Goal: Task Accomplishment & Management: Use online tool/utility

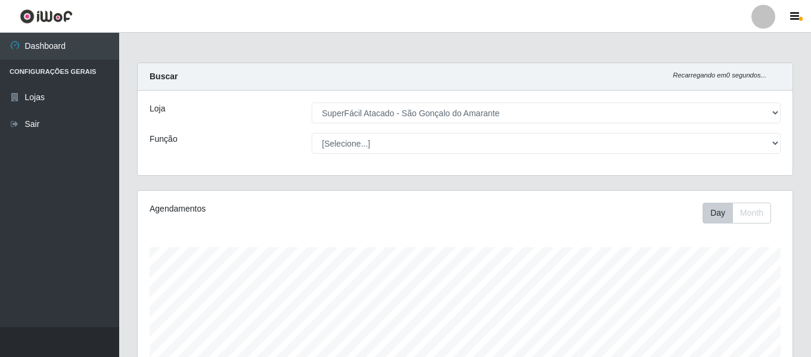
select select "408"
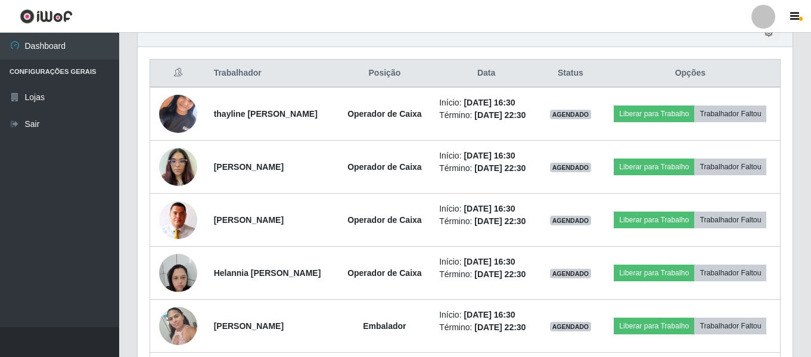
scroll to position [247, 655]
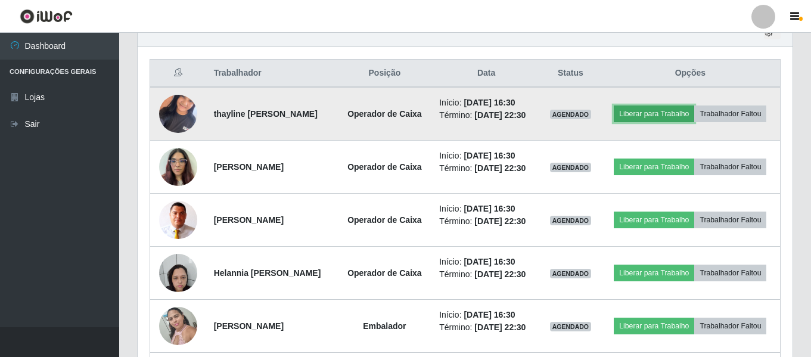
click at [648, 114] on button "Liberar para Trabalho" at bounding box center [654, 113] width 80 height 17
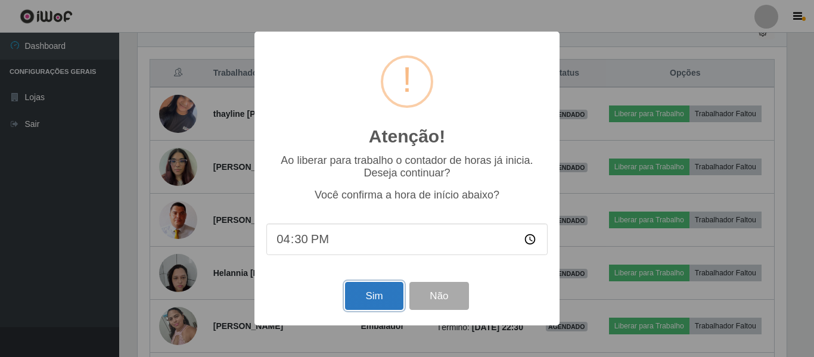
click at [365, 298] on button "Sim" at bounding box center [374, 296] width 58 height 28
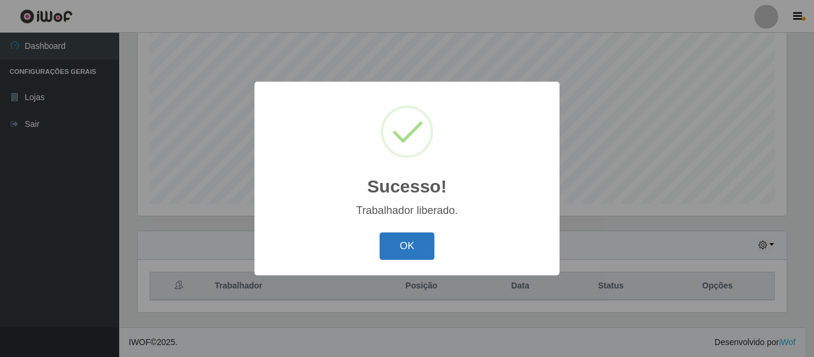
click at [402, 241] on button "OK" at bounding box center [406, 246] width 55 height 28
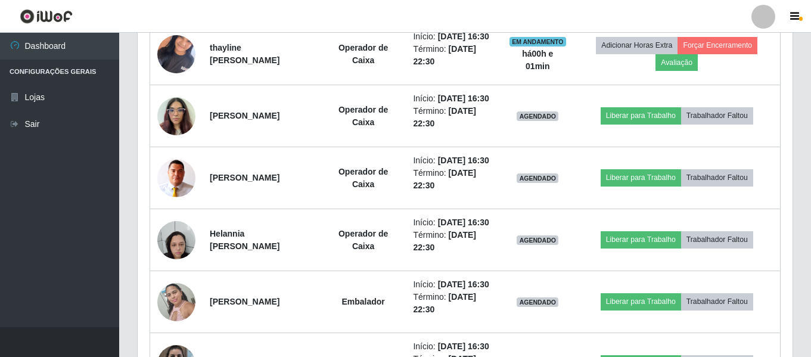
scroll to position [520, 0]
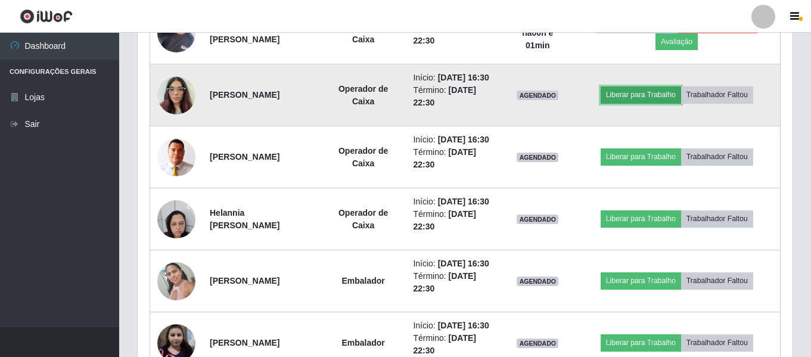
click at [639, 103] on button "Liberar para Trabalho" at bounding box center [640, 94] width 80 height 17
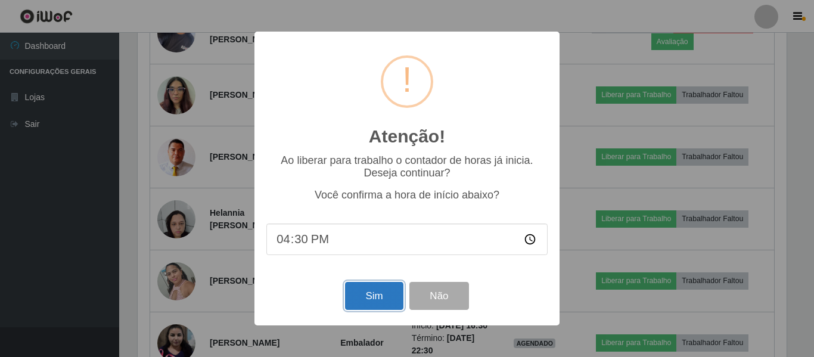
click at [361, 299] on button "Sim" at bounding box center [374, 296] width 58 height 28
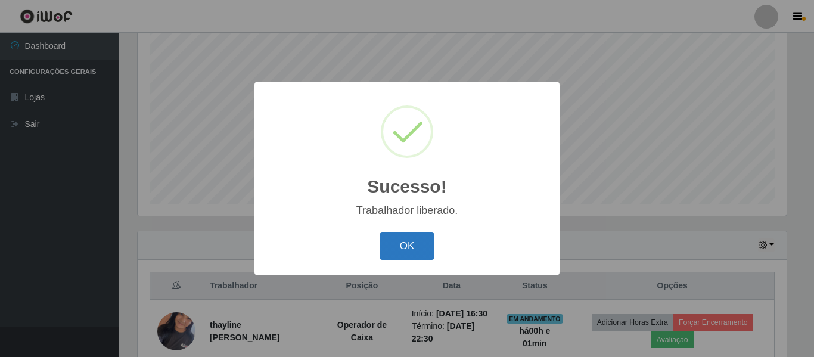
click at [406, 242] on button "OK" at bounding box center [406, 246] width 55 height 28
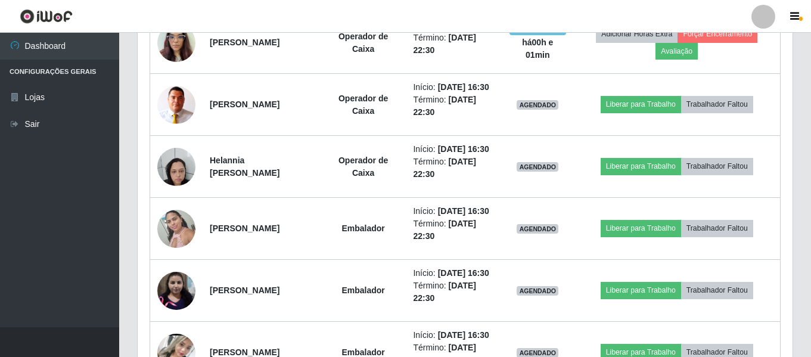
scroll to position [580, 0]
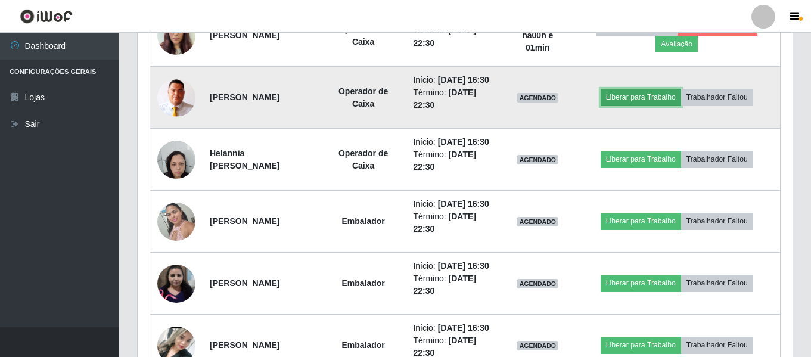
click at [648, 105] on button "Liberar para Trabalho" at bounding box center [640, 97] width 80 height 17
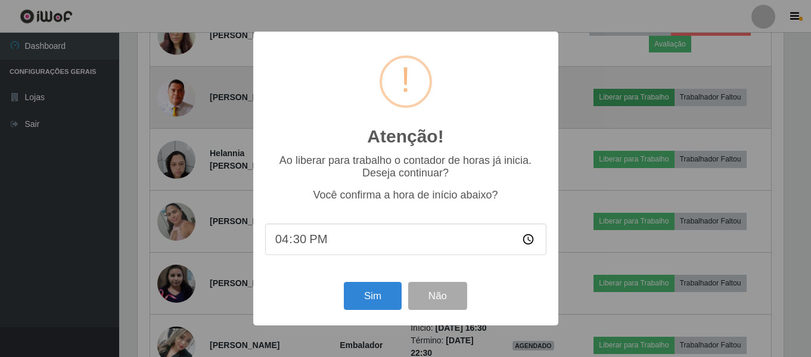
scroll to position [247, 649]
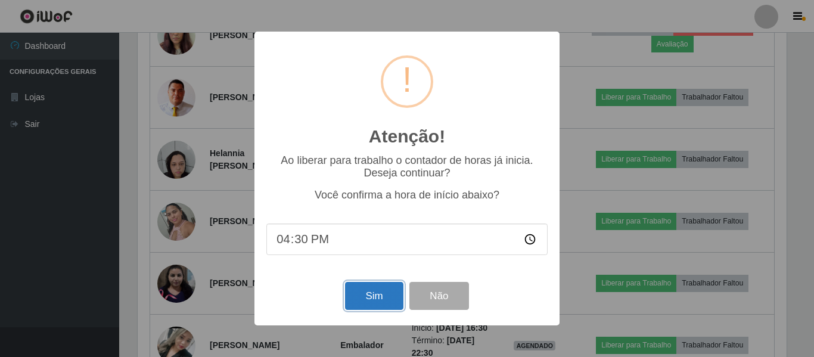
click at [378, 302] on button "Sim" at bounding box center [374, 296] width 58 height 28
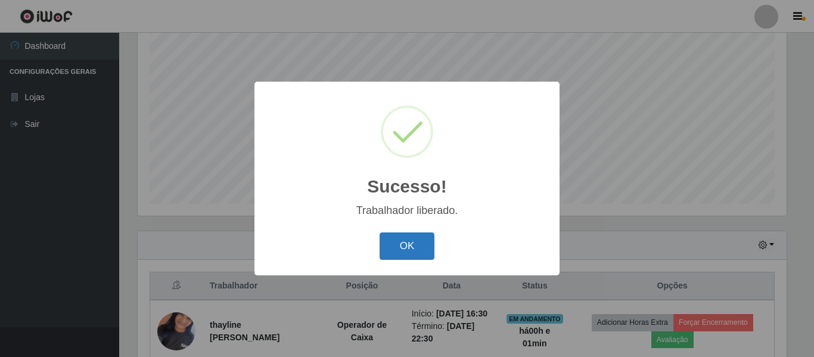
click at [408, 245] on button "OK" at bounding box center [406, 246] width 55 height 28
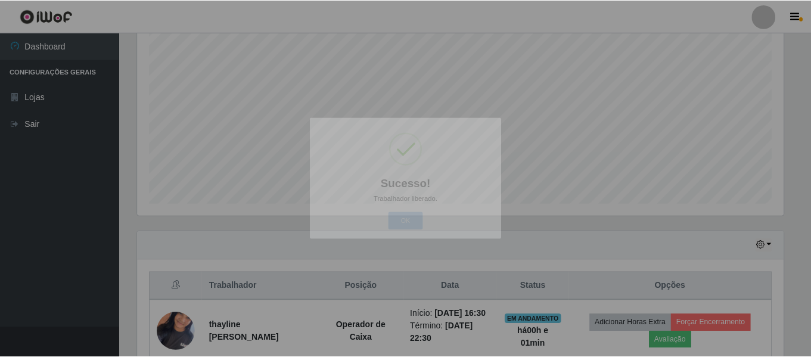
scroll to position [0, 0]
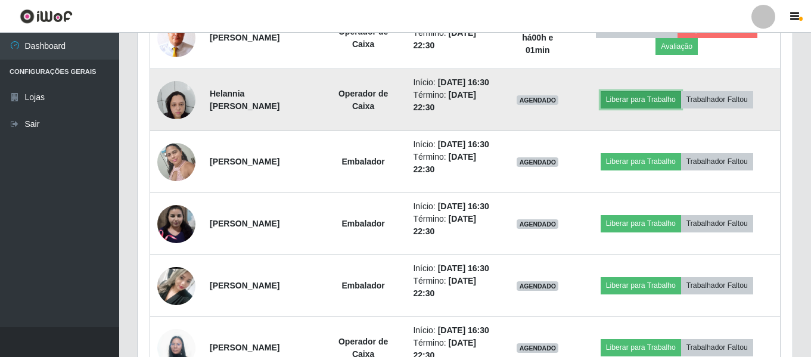
click at [628, 108] on button "Liberar para Trabalho" at bounding box center [640, 99] width 80 height 17
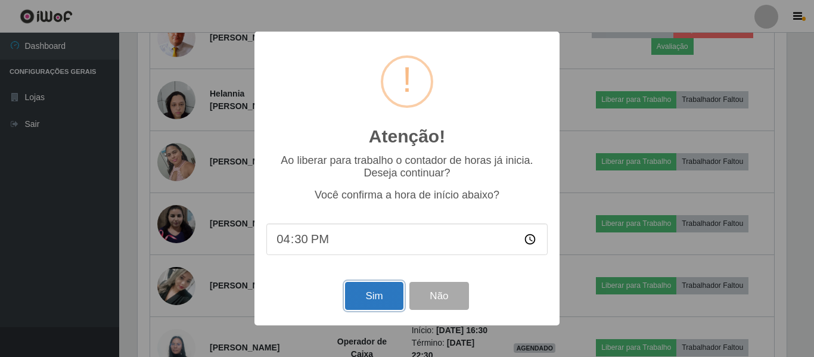
click at [379, 300] on button "Sim" at bounding box center [374, 296] width 58 height 28
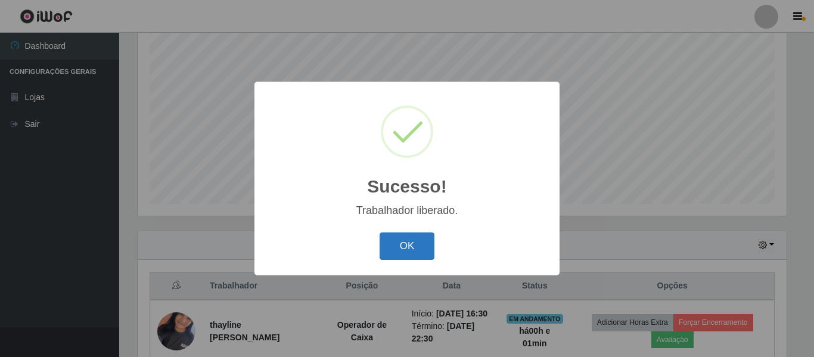
click at [396, 247] on button "OK" at bounding box center [406, 246] width 55 height 28
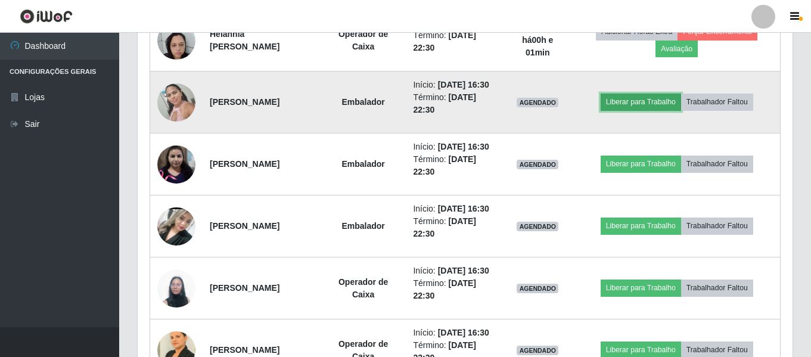
click at [653, 110] on button "Liberar para Trabalho" at bounding box center [640, 102] width 80 height 17
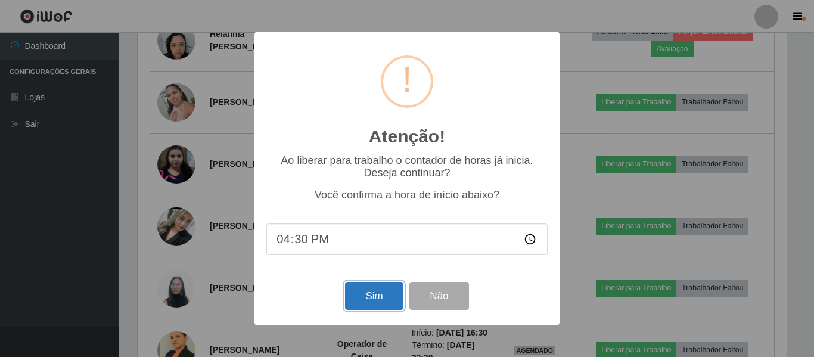
click at [371, 299] on button "Sim" at bounding box center [374, 296] width 58 height 28
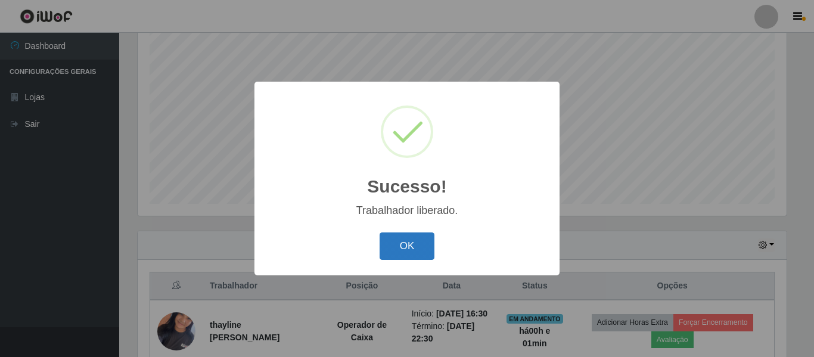
click at [396, 251] on button "OK" at bounding box center [406, 246] width 55 height 28
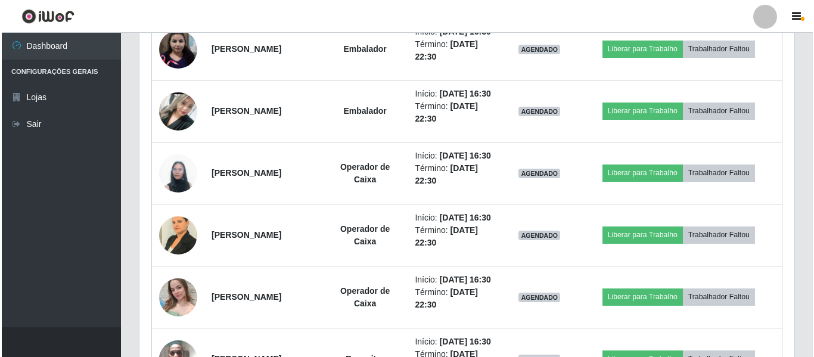
scroll to position [818, 0]
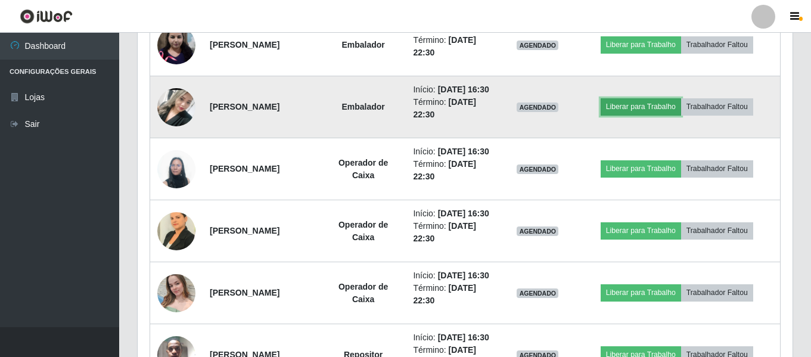
click at [678, 115] on button "Liberar para Trabalho" at bounding box center [640, 106] width 80 height 17
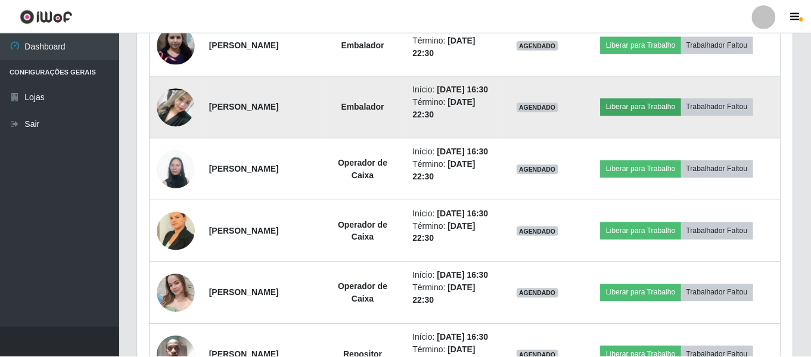
scroll to position [247, 649]
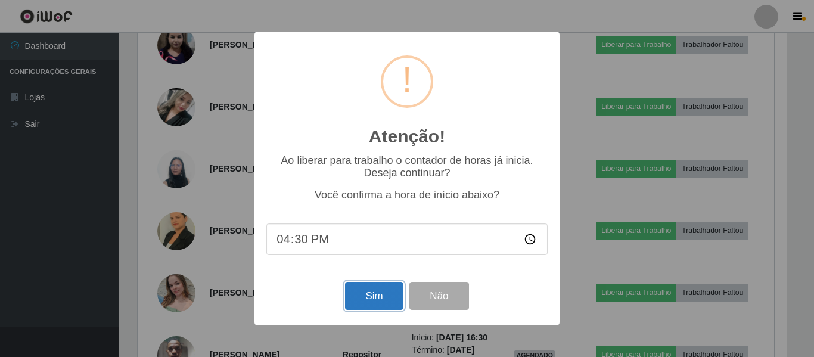
click at [390, 295] on button "Sim" at bounding box center [374, 296] width 58 height 28
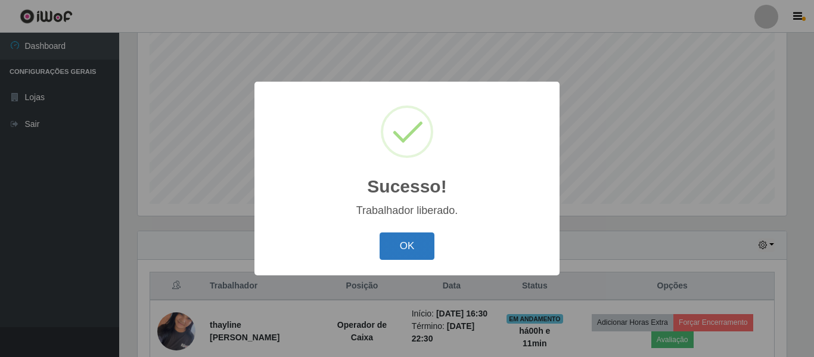
click at [403, 253] on button "OK" at bounding box center [406, 246] width 55 height 28
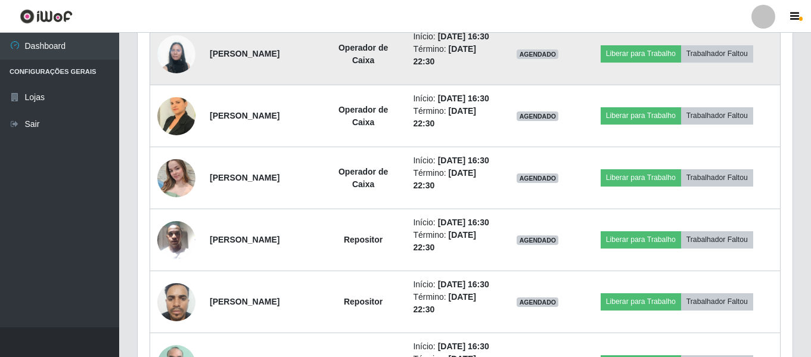
scroll to position [937, 0]
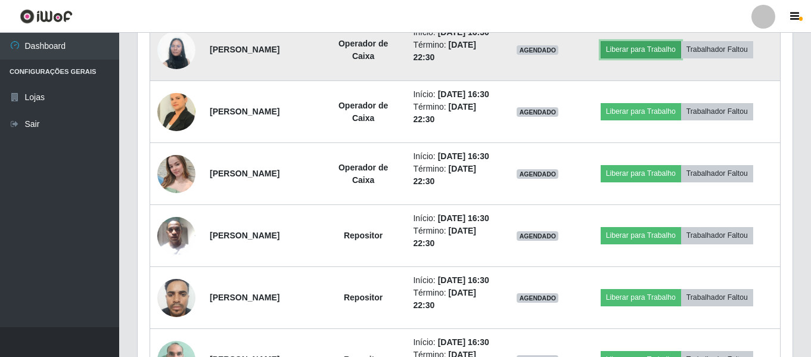
click at [651, 58] on button "Liberar para Trabalho" at bounding box center [640, 49] width 80 height 17
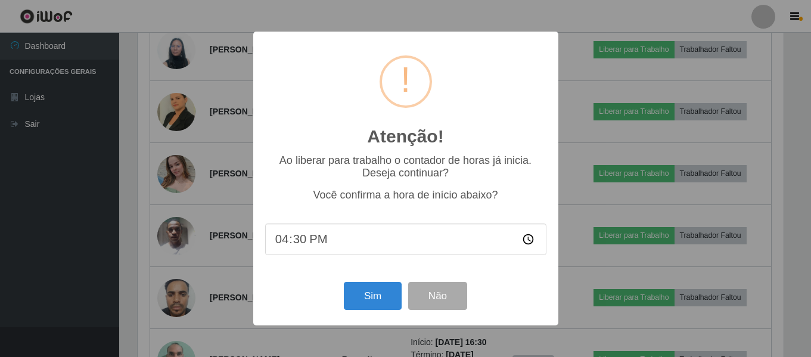
scroll to position [247, 649]
click at [380, 299] on button "Sim" at bounding box center [374, 296] width 58 height 28
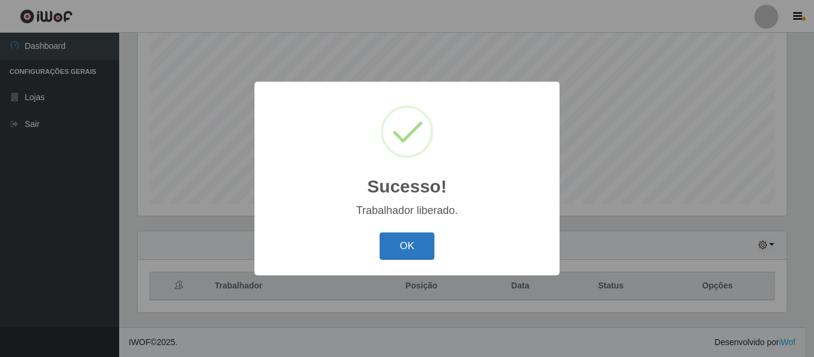
click at [422, 243] on button "OK" at bounding box center [406, 246] width 55 height 28
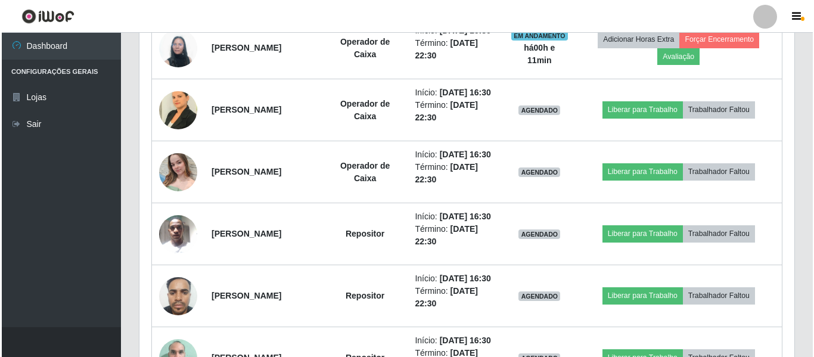
scroll to position [997, 0]
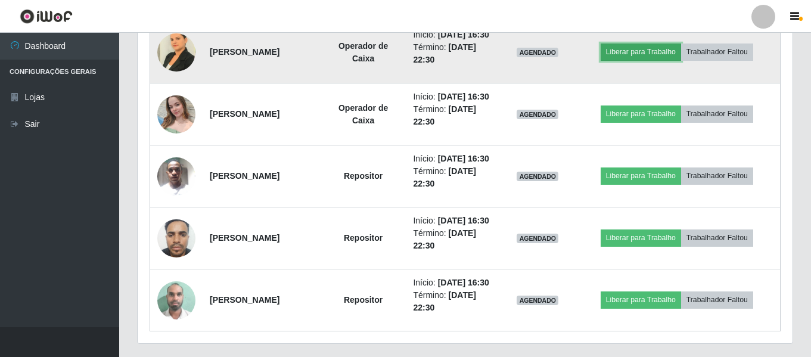
click at [658, 60] on button "Liberar para Trabalho" at bounding box center [640, 51] width 80 height 17
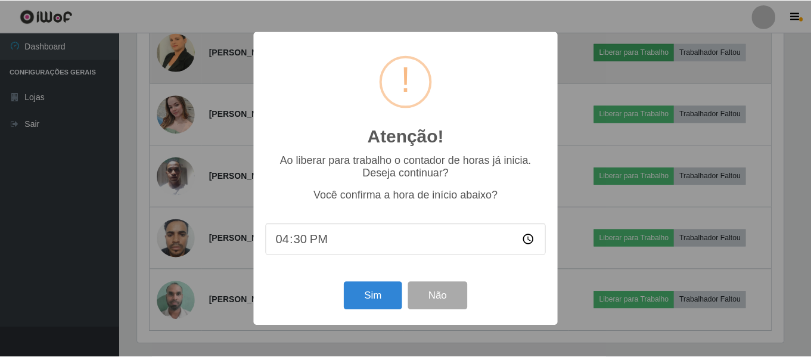
scroll to position [247, 649]
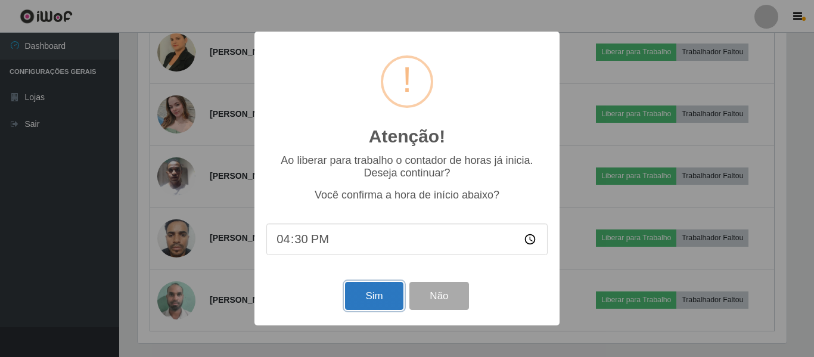
click at [377, 303] on button "Sim" at bounding box center [374, 296] width 58 height 28
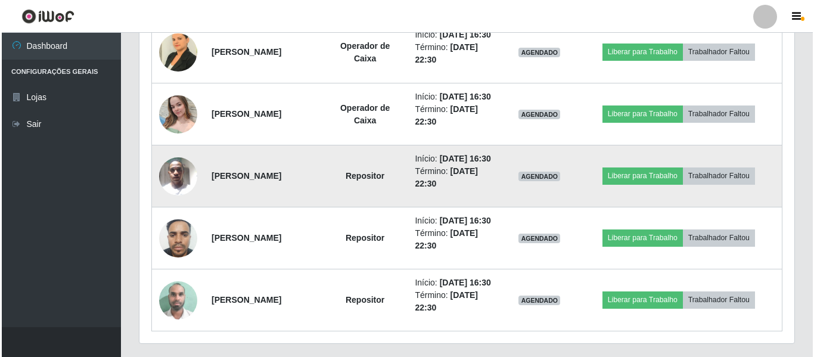
scroll to position [595397, 594995]
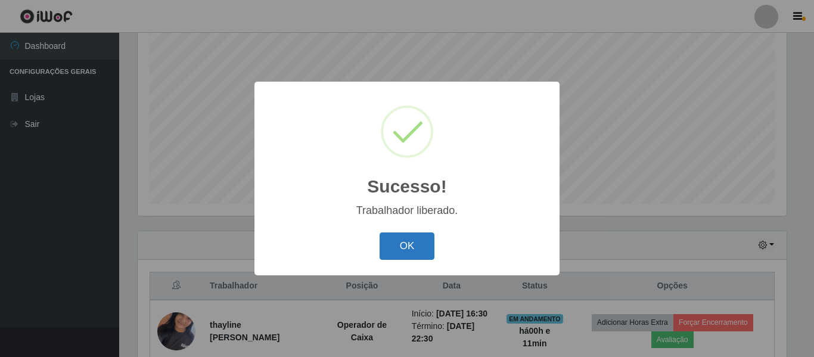
click at [418, 245] on button "OK" at bounding box center [406, 246] width 55 height 28
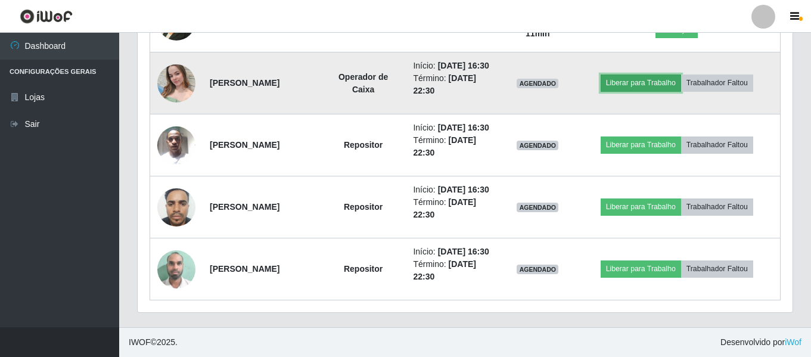
click at [665, 91] on button "Liberar para Trabalho" at bounding box center [640, 82] width 80 height 17
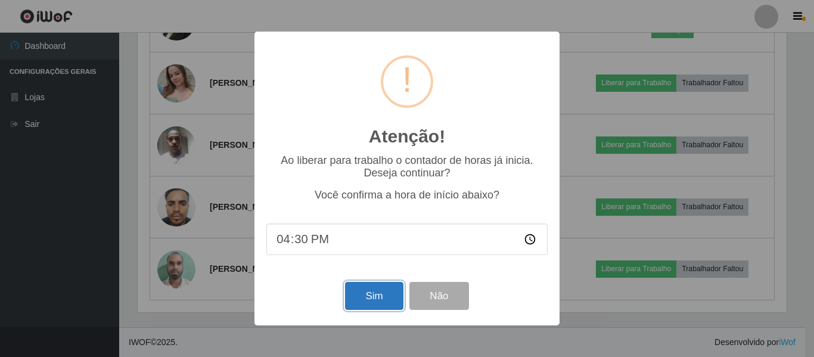
click at [358, 297] on button "Sim" at bounding box center [374, 296] width 58 height 28
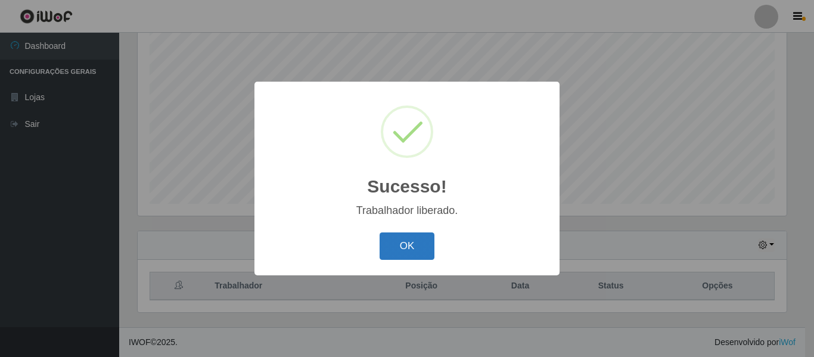
click at [405, 248] on button "OK" at bounding box center [406, 246] width 55 height 28
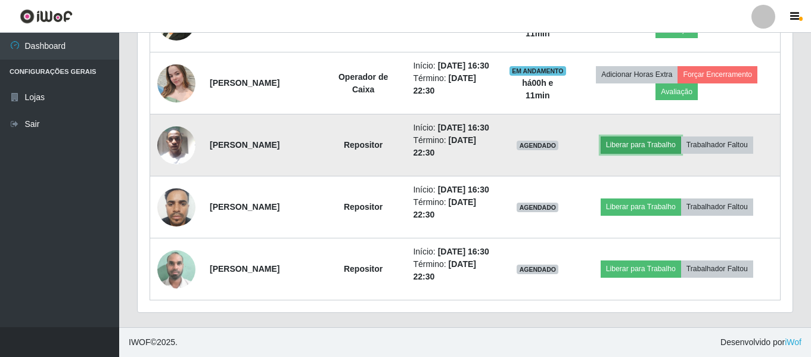
click at [665, 153] on button "Liberar para Trabalho" at bounding box center [640, 144] width 80 height 17
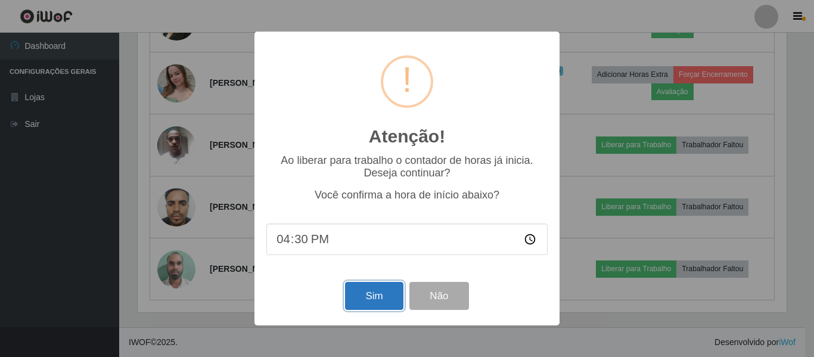
click at [378, 294] on button "Sim" at bounding box center [374, 296] width 58 height 28
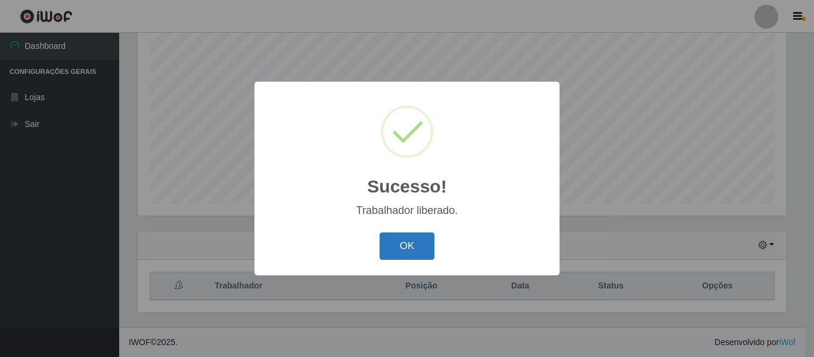
click at [410, 253] on button "OK" at bounding box center [406, 246] width 55 height 28
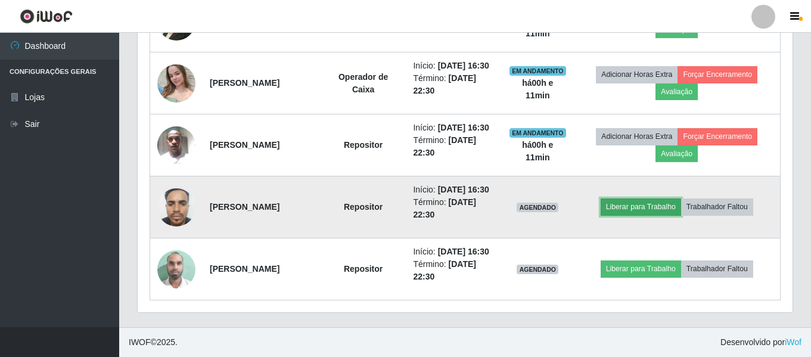
click at [645, 204] on button "Liberar para Trabalho" at bounding box center [640, 206] width 80 height 17
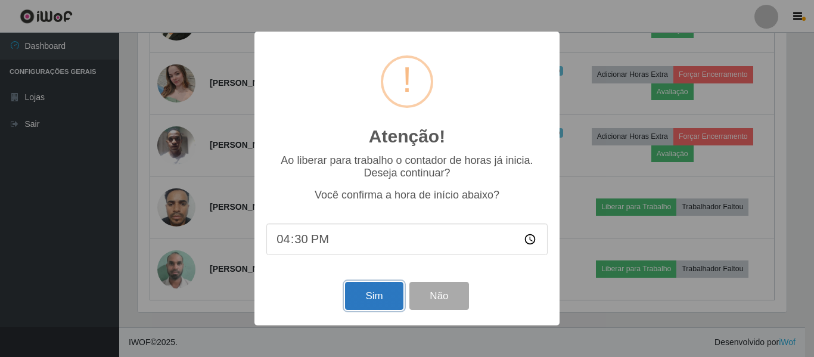
click at [387, 303] on button "Sim" at bounding box center [374, 296] width 58 height 28
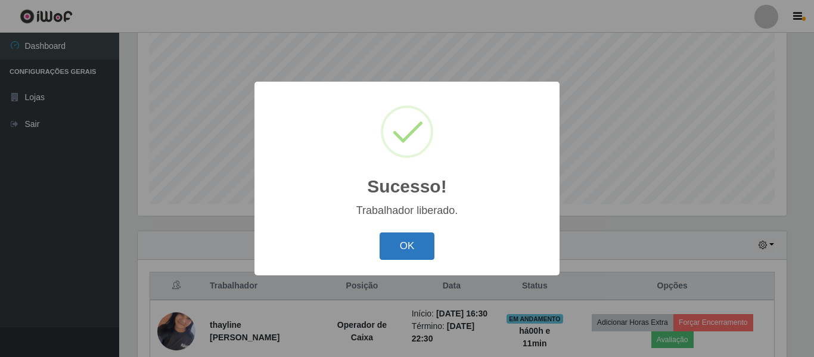
click at [421, 254] on button "OK" at bounding box center [406, 246] width 55 height 28
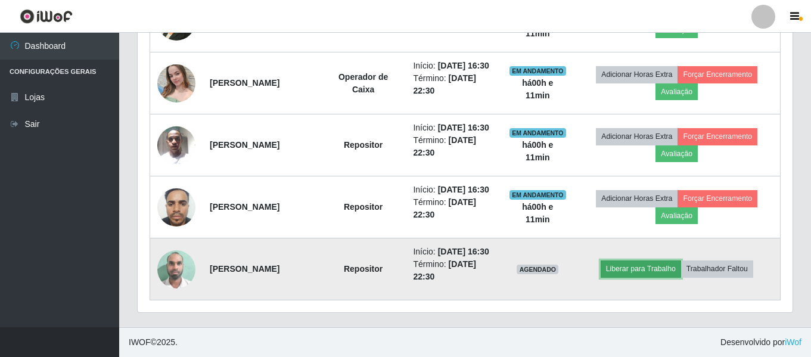
click at [637, 265] on button "Liberar para Trabalho" at bounding box center [640, 268] width 80 height 17
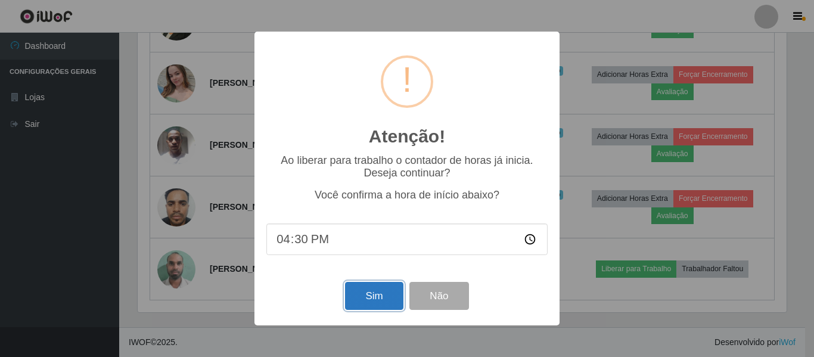
click at [364, 300] on button "Sim" at bounding box center [374, 296] width 58 height 28
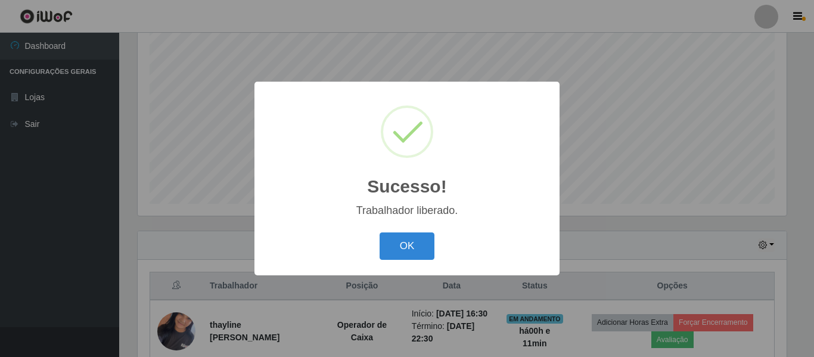
click at [379, 232] on button "OK" at bounding box center [406, 246] width 55 height 28
